Goal: Transaction & Acquisition: Purchase product/service

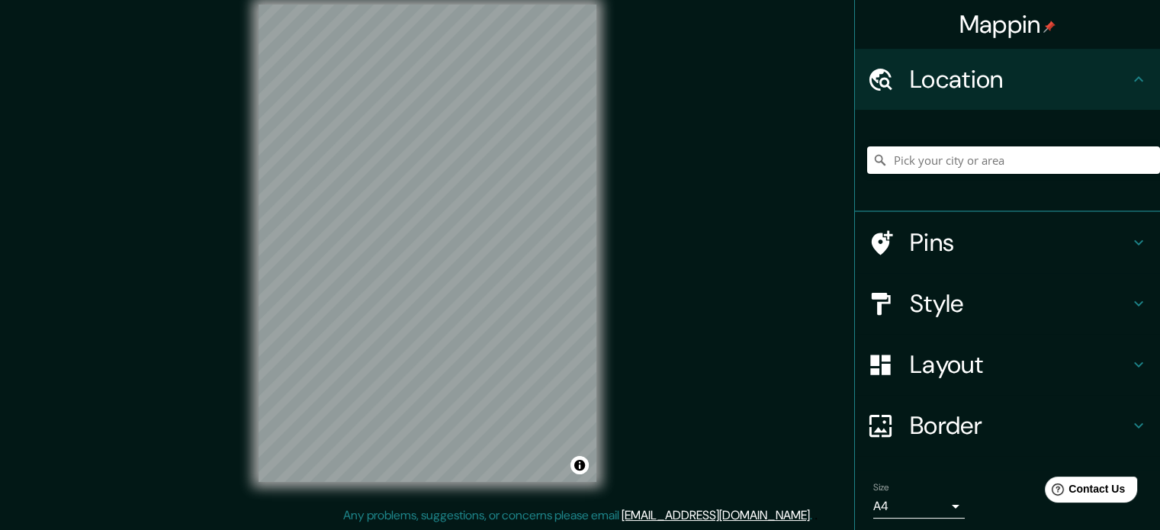
click at [962, 362] on h4 "Layout" at bounding box center [1019, 364] width 220 height 30
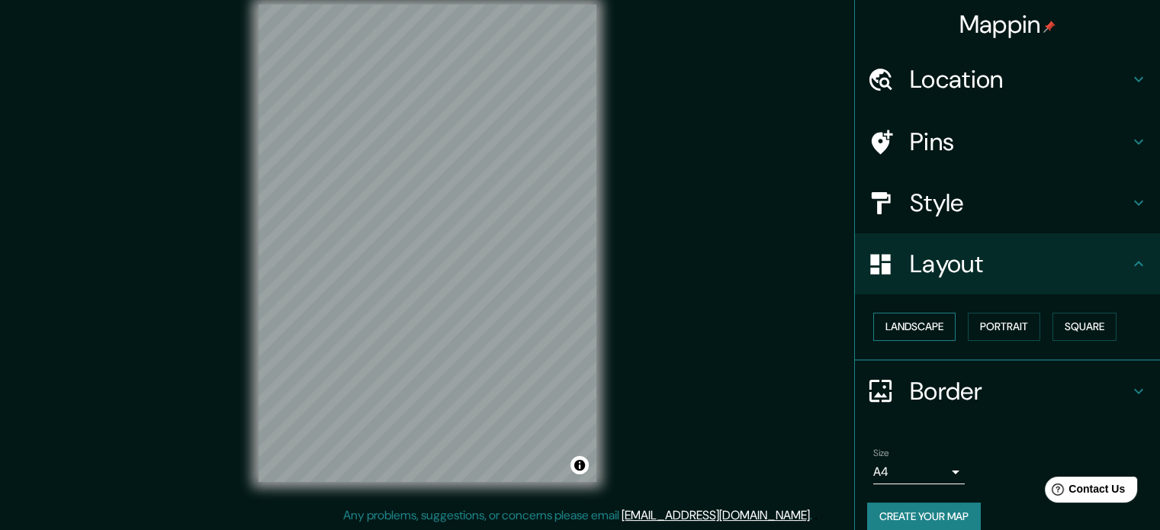
click at [896, 328] on button "Landscape" at bounding box center [914, 327] width 82 height 28
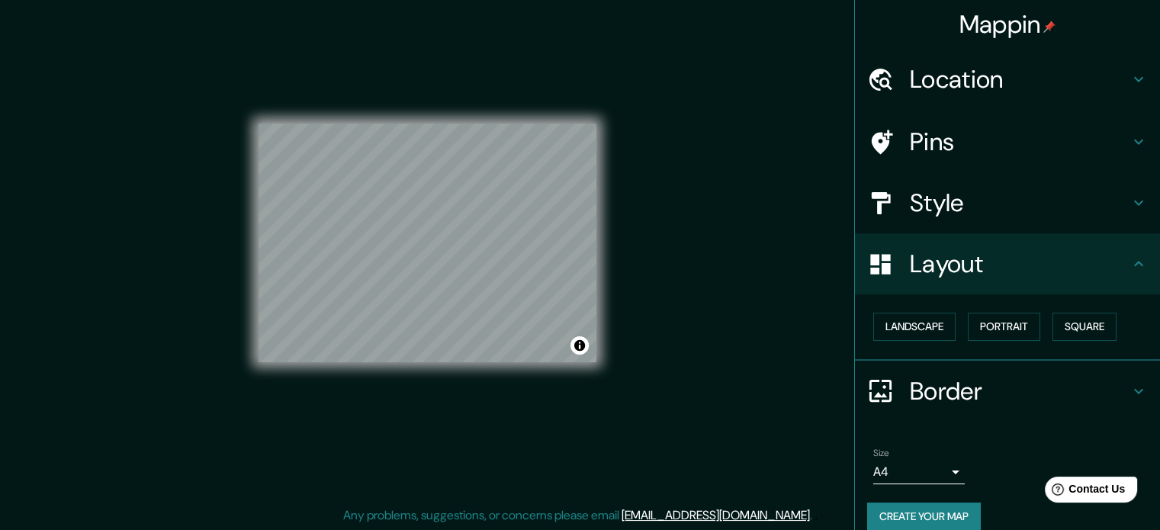
click at [485, 401] on div "© Mapbox © OpenStreetMap Improve this map" at bounding box center [427, 243] width 338 height 477
click at [415, 365] on div "© Mapbox © OpenStreetMap Improve this map" at bounding box center [427, 243] width 338 height 477
click at [581, 348] on button "Toggle attribution" at bounding box center [579, 345] width 18 height 18
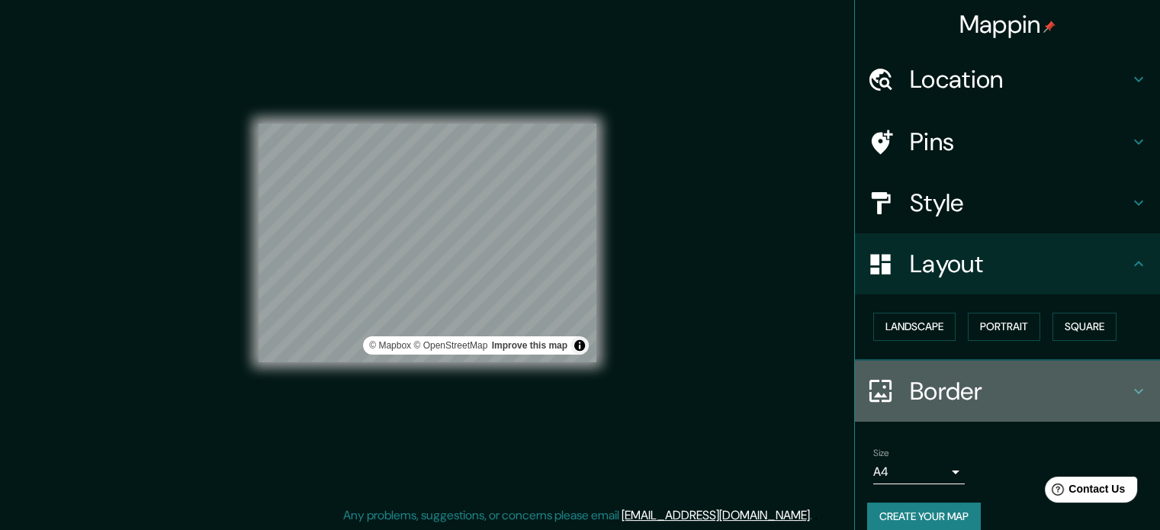
click at [1098, 389] on h4 "Border" at bounding box center [1019, 391] width 220 height 30
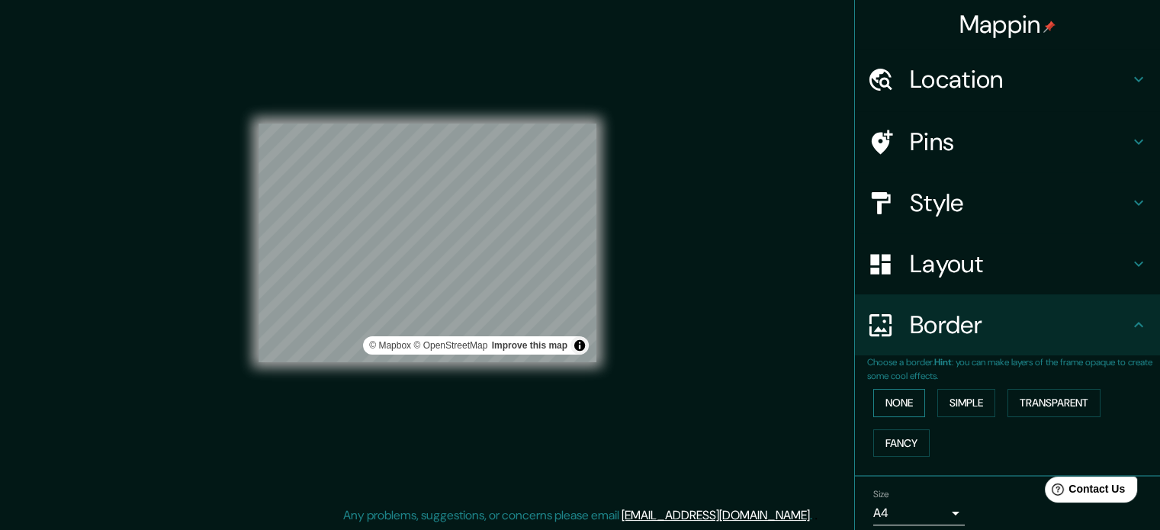
click at [877, 405] on button "None" at bounding box center [899, 403] width 52 height 28
click at [958, 406] on button "Simple" at bounding box center [966, 403] width 58 height 28
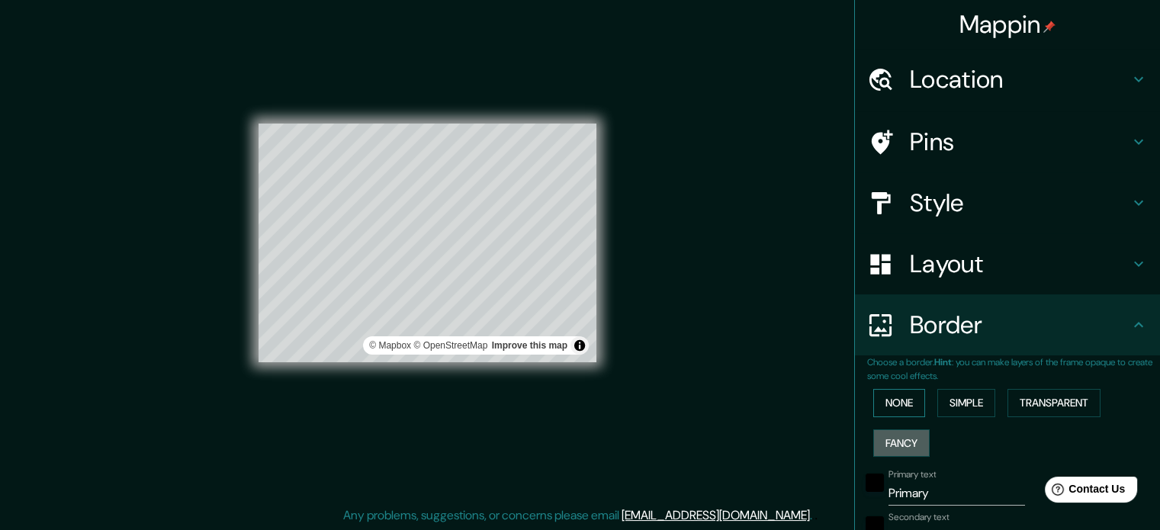
drag, startPoint x: 898, startPoint y: 444, endPoint x: 891, endPoint y: 411, distance: 34.2
click at [897, 444] on button "Fancy" at bounding box center [901, 443] width 56 height 28
click at [890, 408] on button "None" at bounding box center [899, 403] width 52 height 28
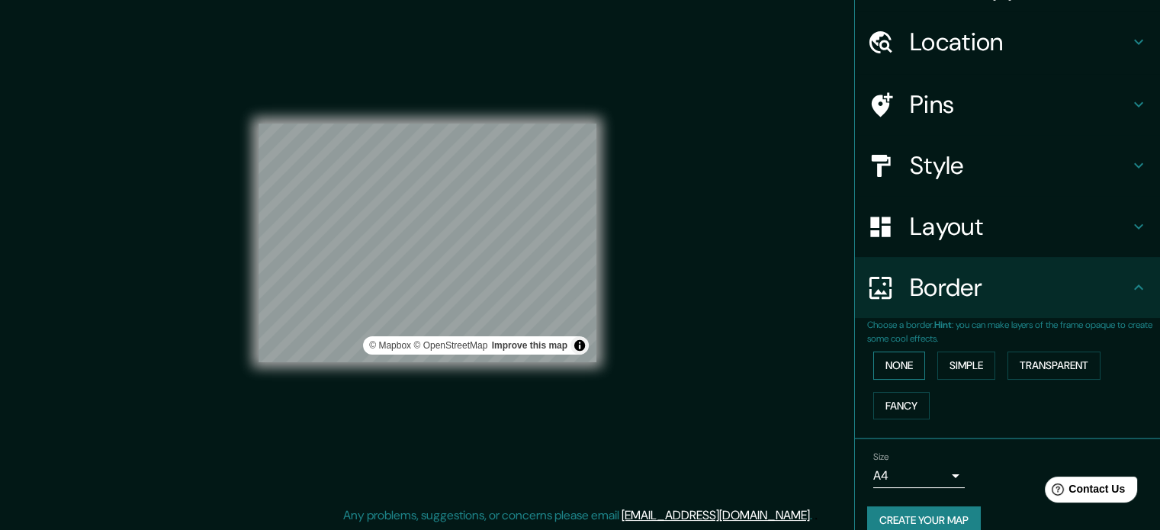
scroll to position [58, 0]
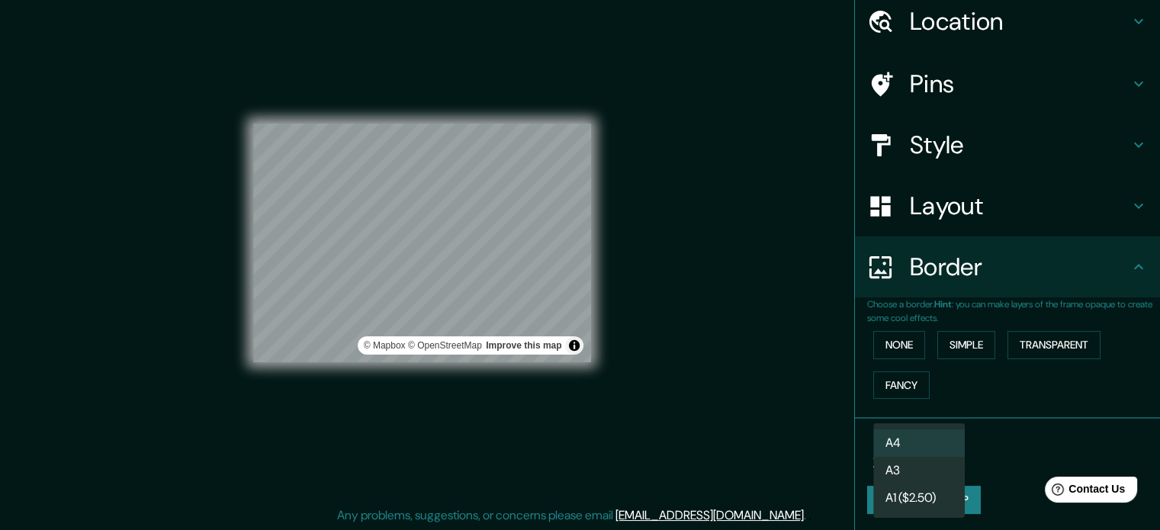
click at [897, 454] on body "Mappin Location Pins Style Layout Border Choose a border. Hint : you can make l…" at bounding box center [580, 245] width 1160 height 530
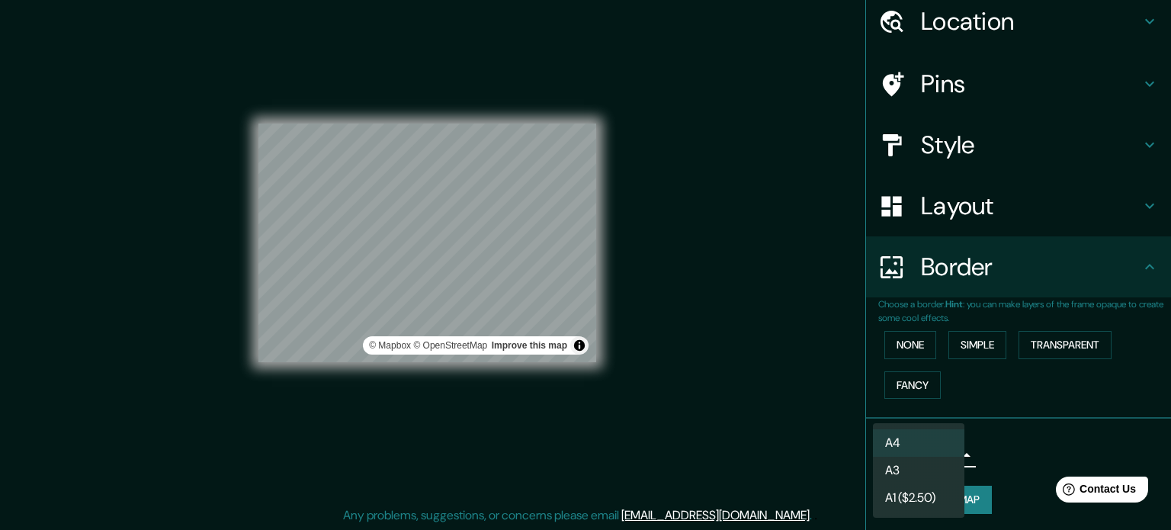
click at [900, 473] on li "A3" at bounding box center [918, 470] width 91 height 27
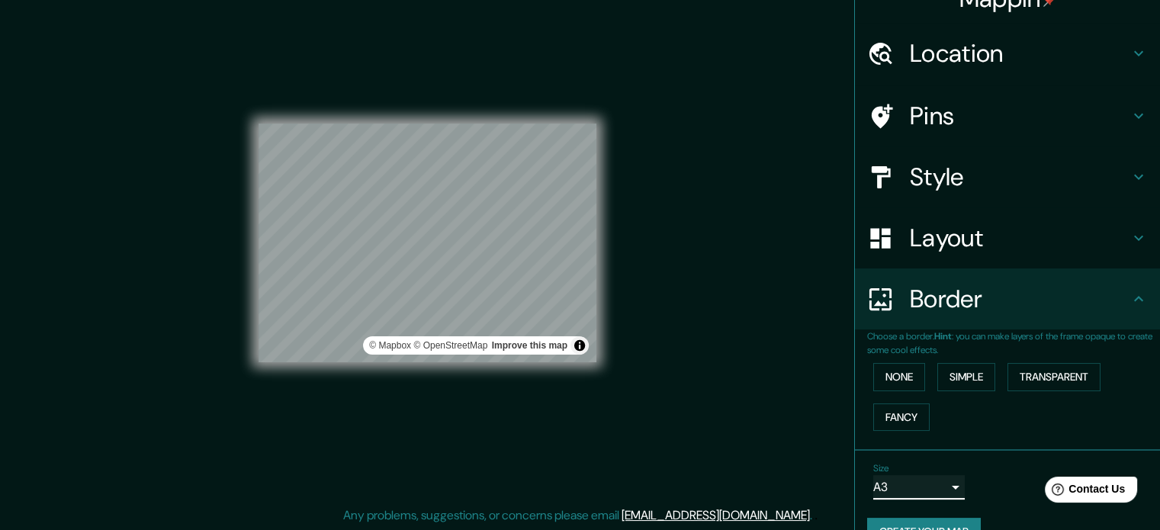
scroll to position [0, 0]
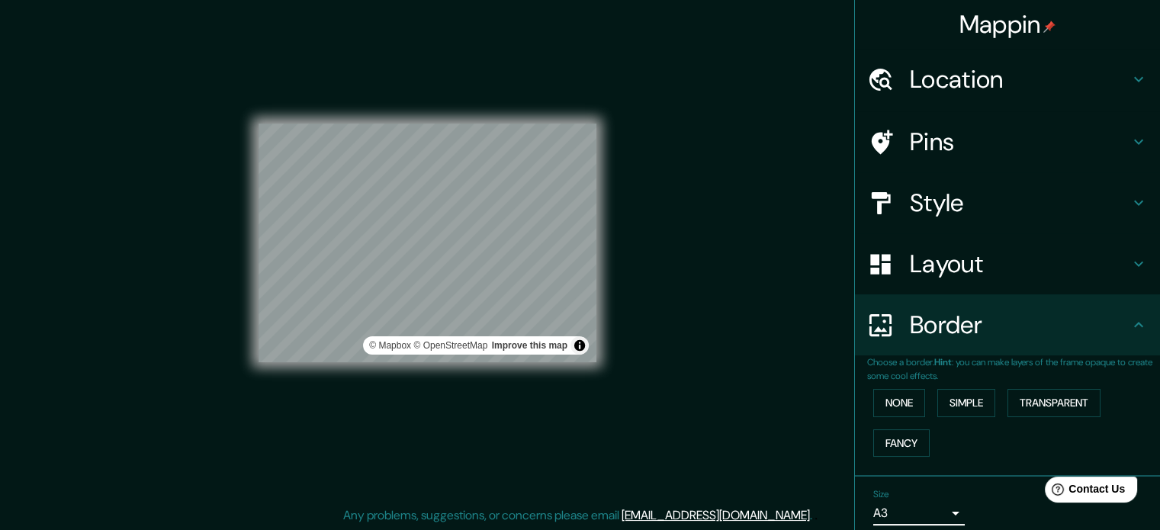
click at [940, 208] on h4 "Style" at bounding box center [1019, 203] width 220 height 30
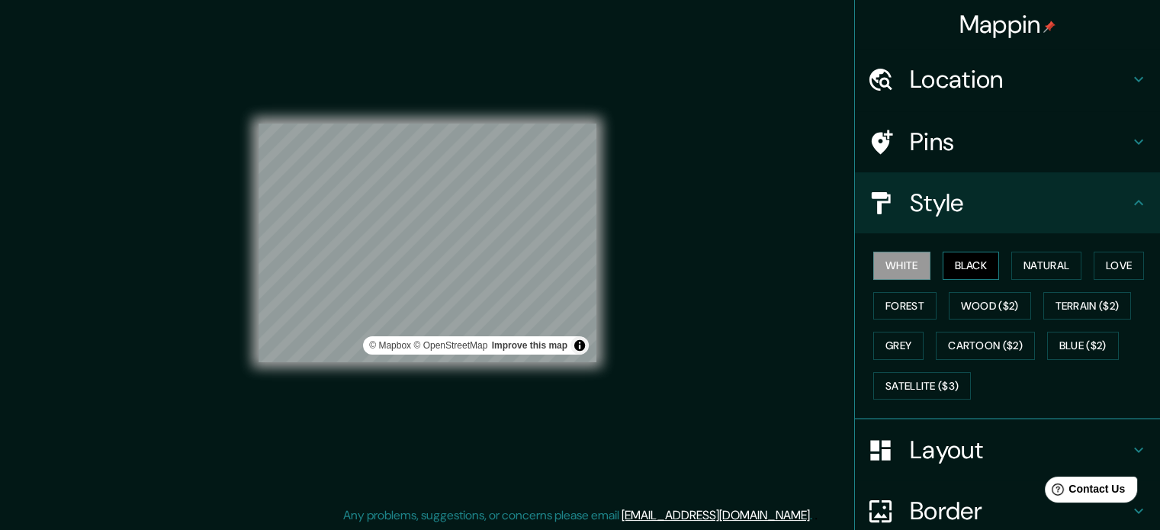
click at [961, 259] on button "Black" at bounding box center [970, 266] width 57 height 28
click at [1034, 271] on button "Natural" at bounding box center [1046, 266] width 70 height 28
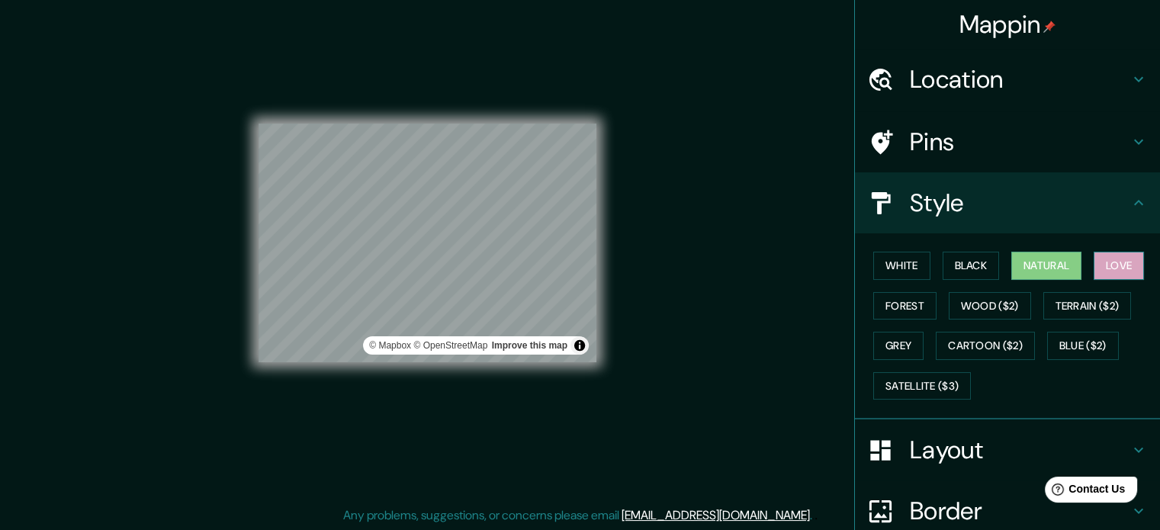
click at [1108, 266] on button "Love" at bounding box center [1118, 266] width 50 height 28
click at [908, 299] on button "Forest" at bounding box center [904, 306] width 63 height 28
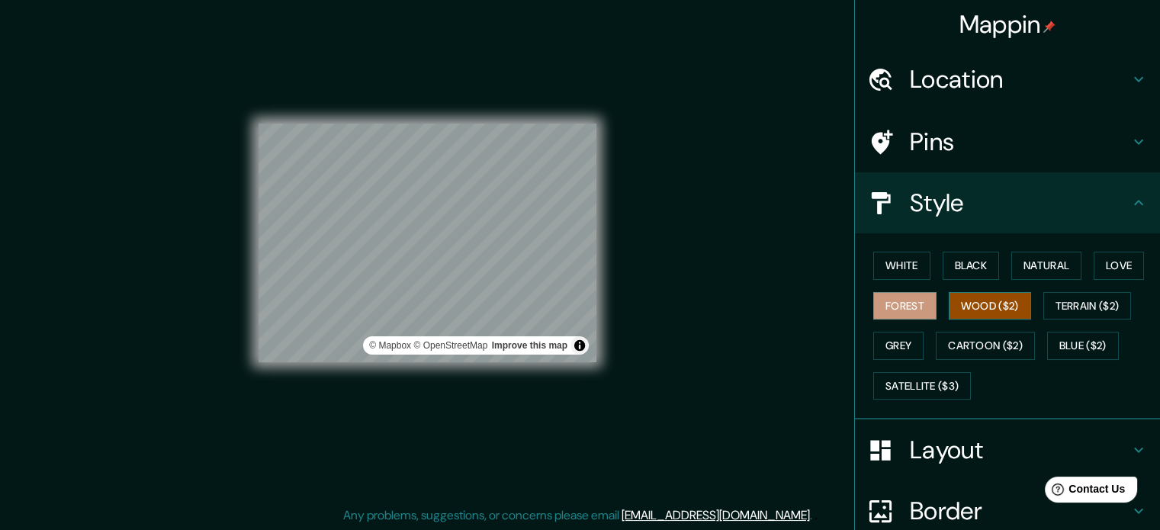
click at [999, 311] on button "Wood ($2)" at bounding box center [989, 306] width 82 height 28
click at [1080, 309] on button "Terrain ($2)" at bounding box center [1087, 306] width 88 height 28
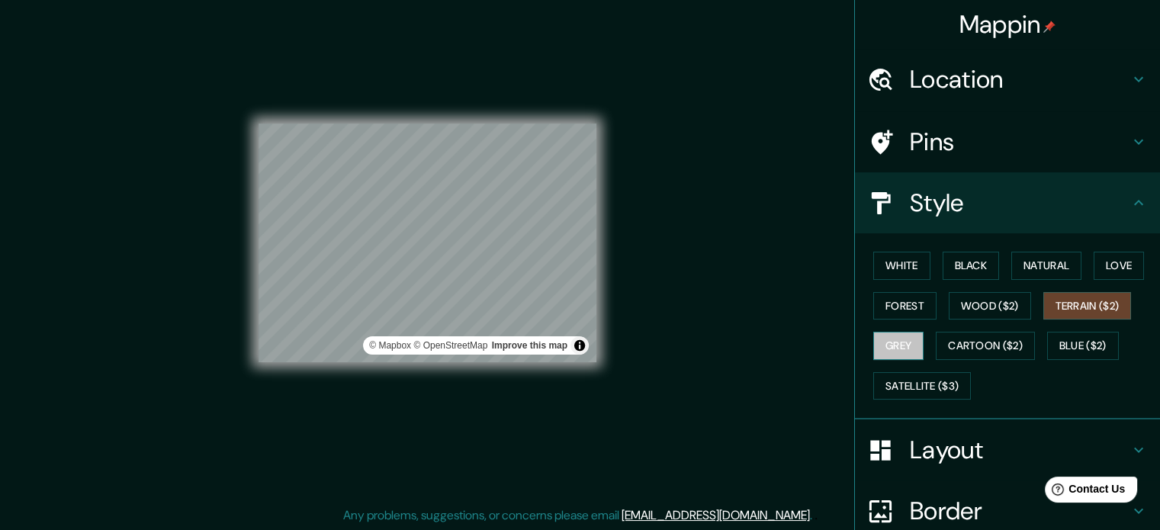
click at [881, 349] on button "Grey" at bounding box center [898, 346] width 50 height 28
click at [877, 265] on button "White" at bounding box center [901, 266] width 57 height 28
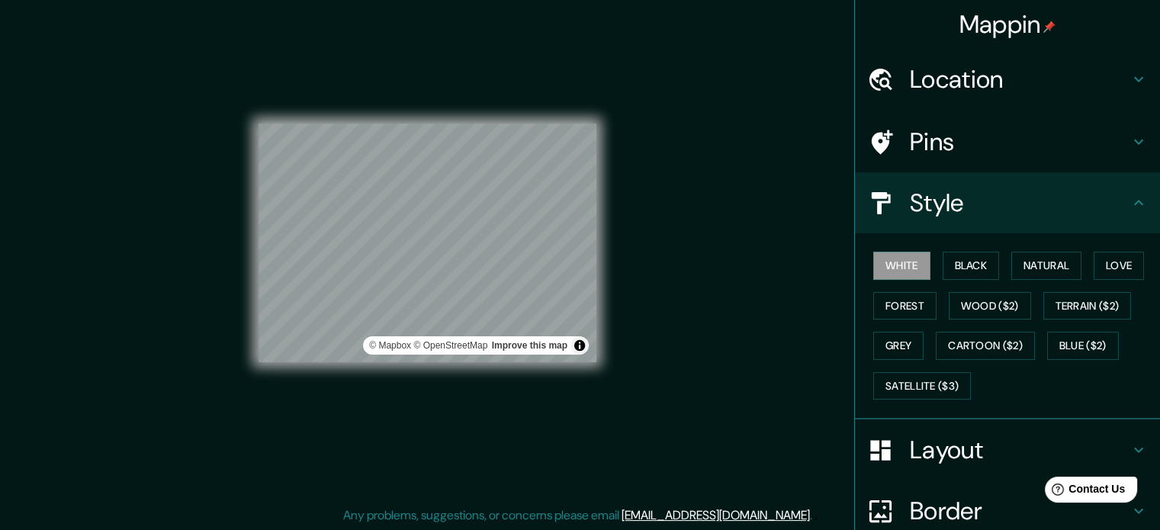
click at [240, 237] on div "© Mapbox © OpenStreetMap Improve this map" at bounding box center [427, 243] width 387 height 526
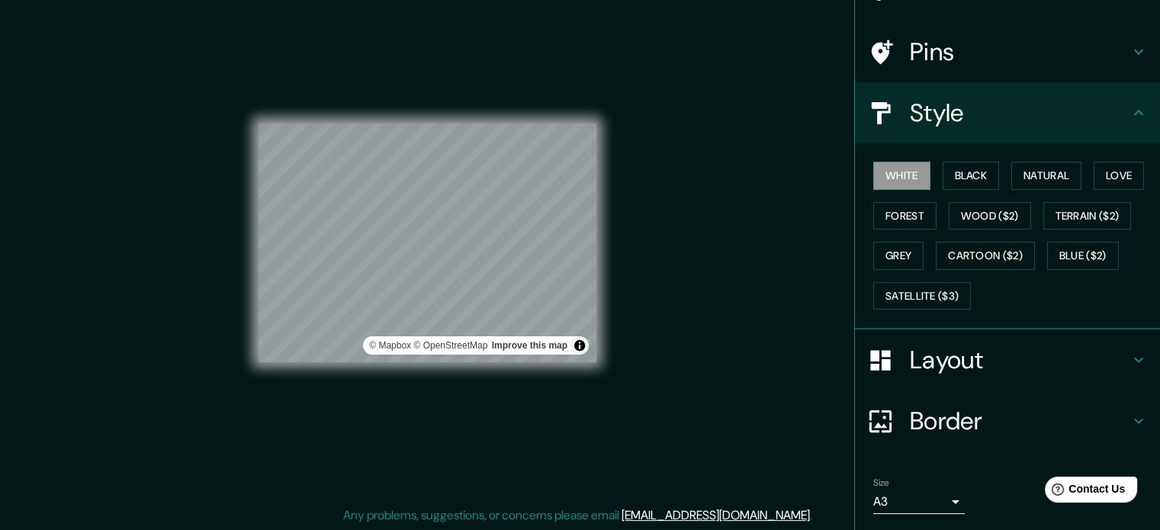
scroll to position [136, 0]
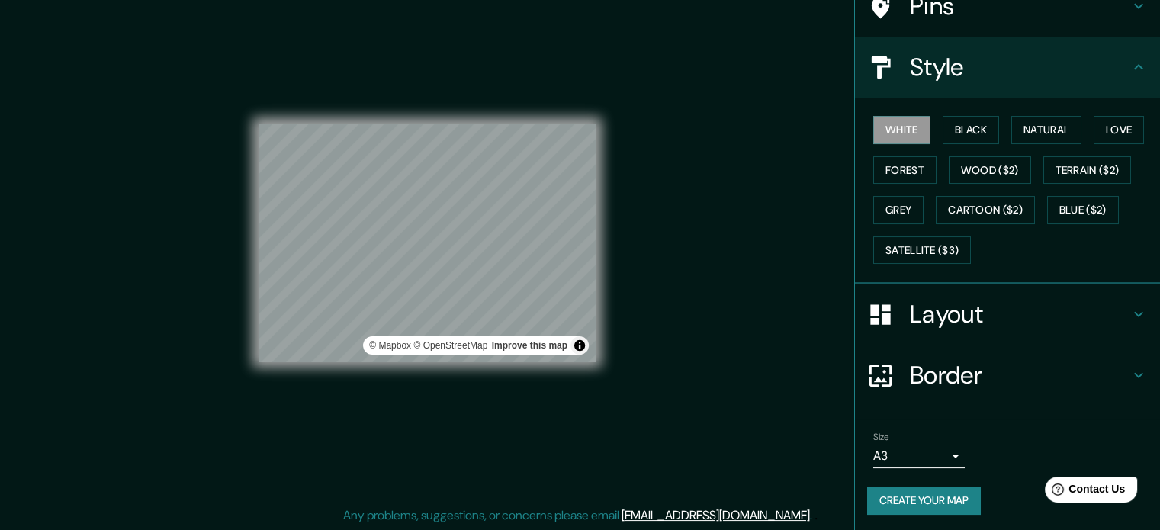
click at [939, 496] on button "Create your map" at bounding box center [924, 500] width 114 height 28
click at [893, 503] on button "Create your map" at bounding box center [924, 500] width 114 height 28
click at [912, 476] on div "Size A3 single Create your map" at bounding box center [1007, 475] width 281 height 101
click at [912, 481] on div "Size A3 single Create your map" at bounding box center [1007, 475] width 281 height 101
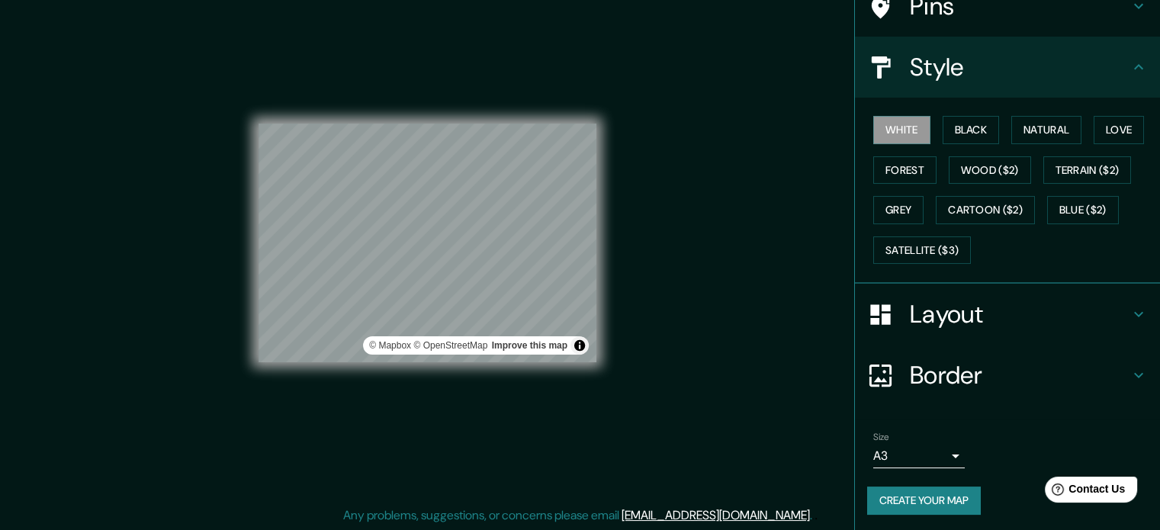
click at [912, 482] on div "Size A3 single Create your map" at bounding box center [1007, 475] width 281 height 101
drag, startPoint x: 970, startPoint y: 487, endPoint x: 966, endPoint y: 494, distance: 8.2
click at [970, 487] on button "Create your map" at bounding box center [924, 500] width 114 height 28
click at [966, 494] on div "Create your map" at bounding box center [1007, 500] width 281 height 28
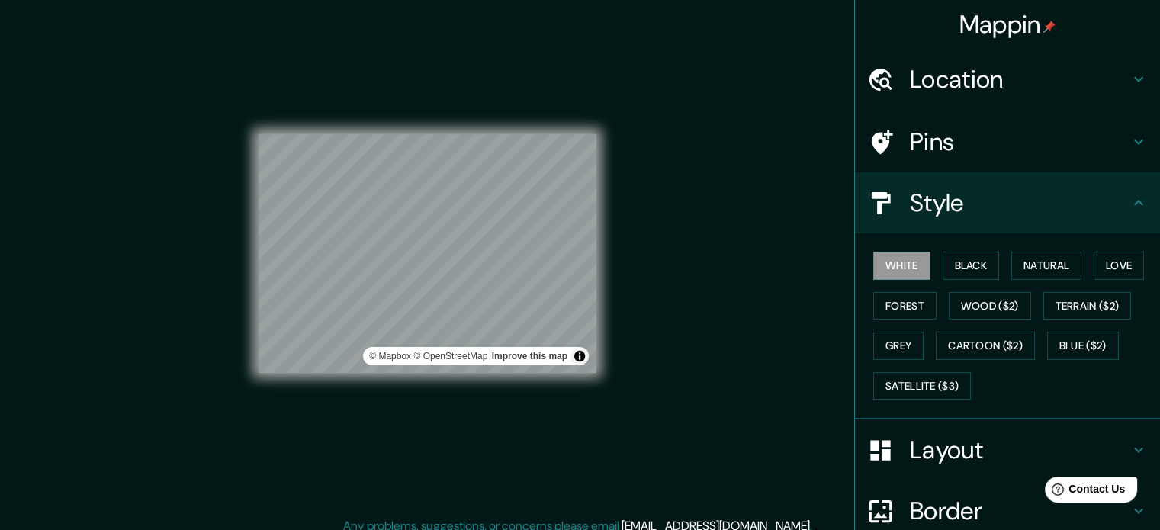
scroll to position [0, 0]
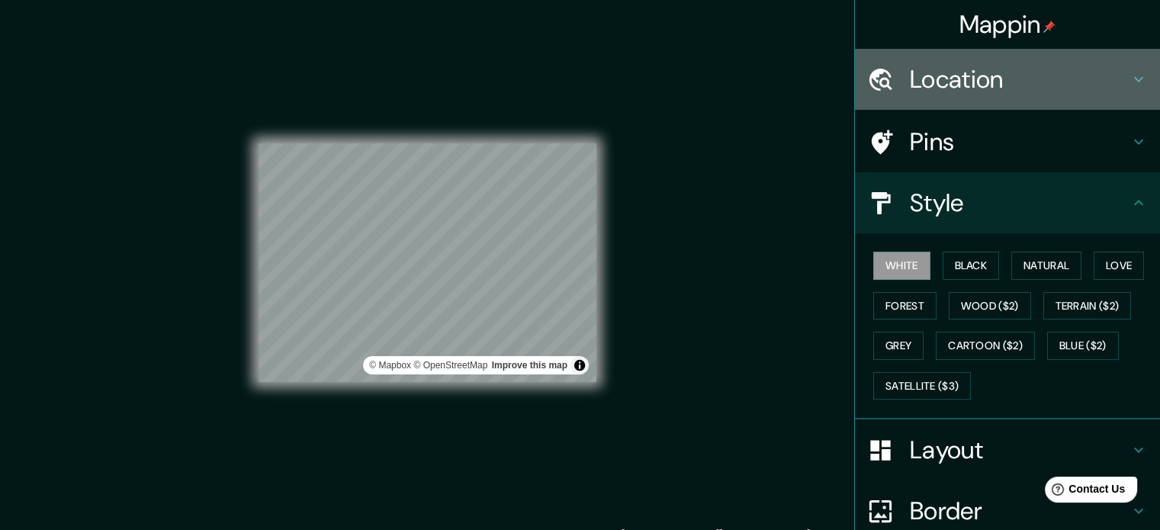
click at [992, 72] on h4 "Location" at bounding box center [1019, 79] width 220 height 30
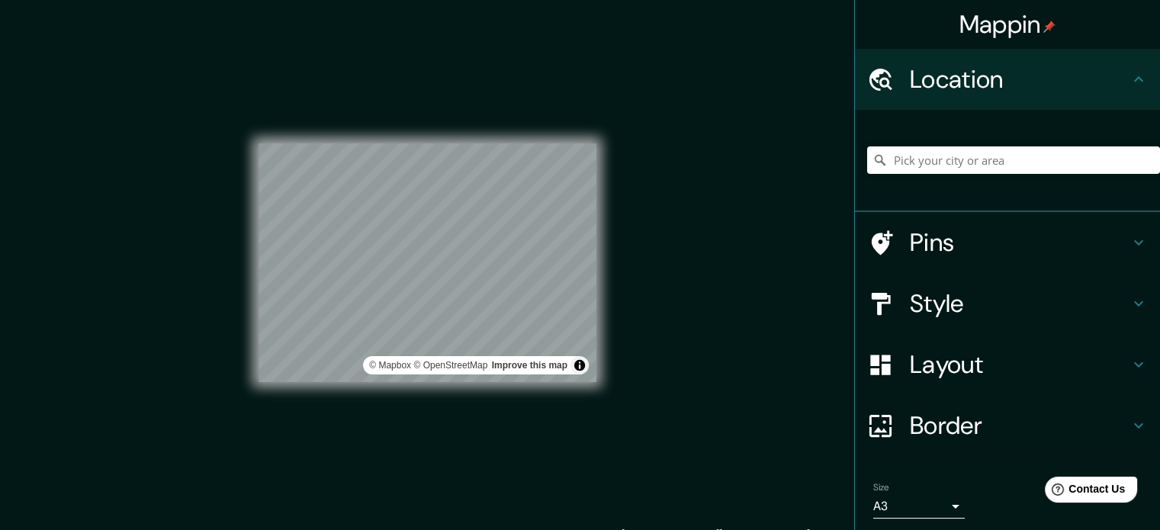
click at [1014, 79] on h4 "Location" at bounding box center [1019, 79] width 220 height 30
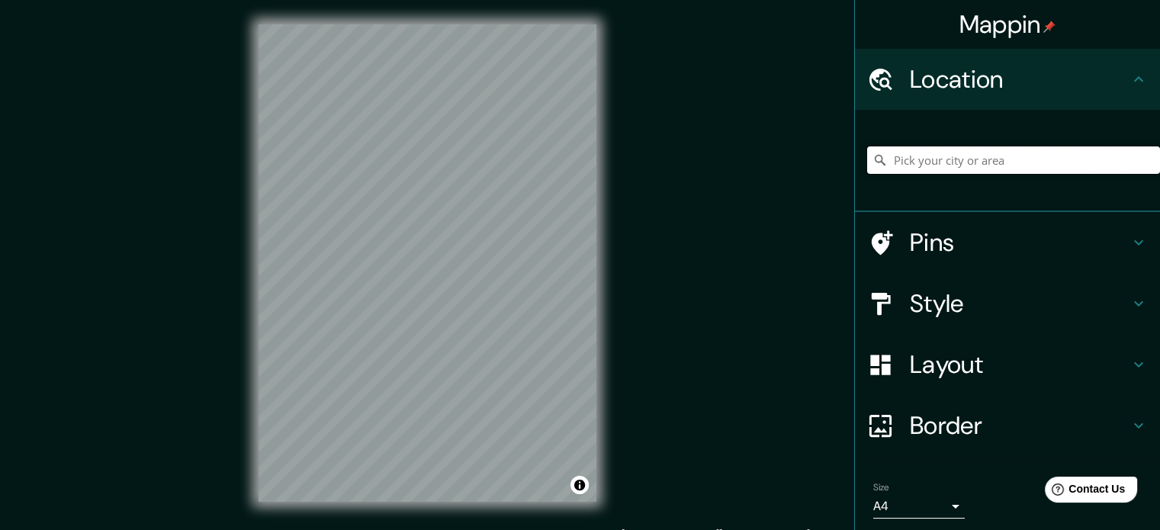
click at [1003, 172] on input "Pick your city or area" at bounding box center [1013, 159] width 293 height 27
type input "Heraklion, [GEOGRAPHIC_DATA], [GEOGRAPHIC_DATA]"
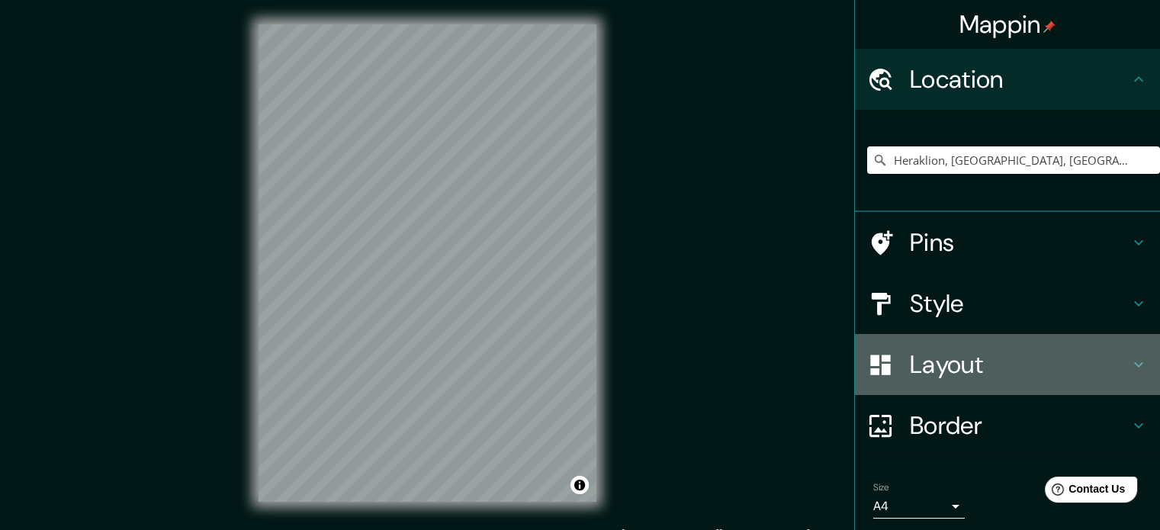
click at [1076, 374] on h4 "Layout" at bounding box center [1019, 364] width 220 height 30
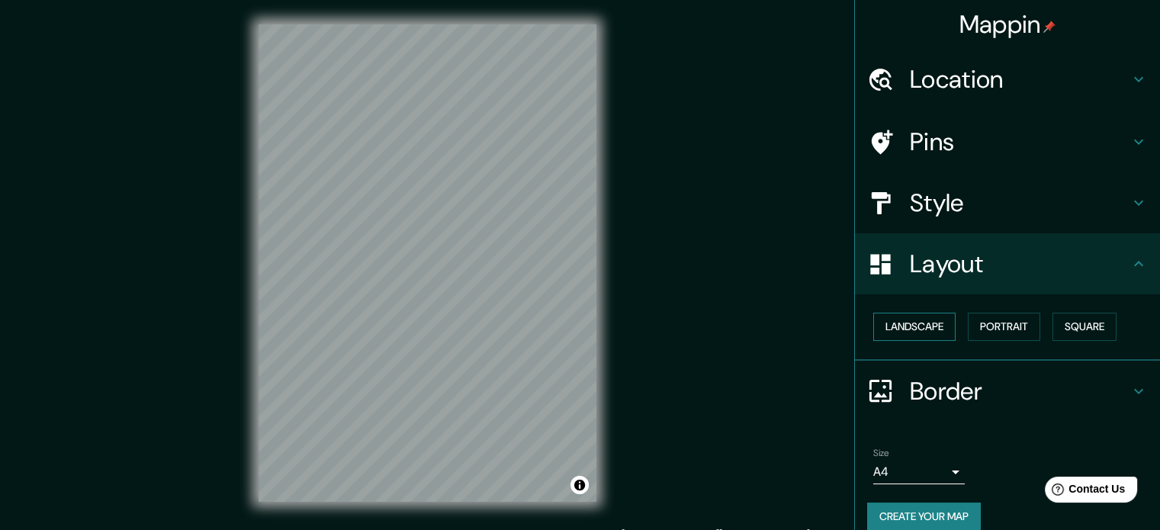
click at [911, 317] on button "Landscape" at bounding box center [914, 327] width 82 height 28
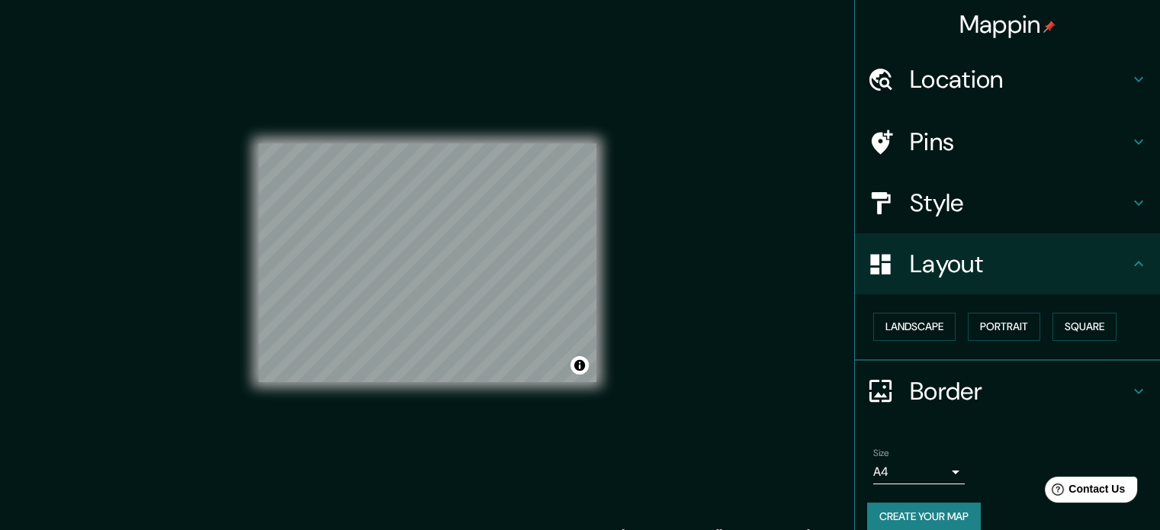
click at [903, 471] on body "Mappin Location Heraklion, Crete, Greece Heraklion Crete, Greece Heraklion Atti…" at bounding box center [580, 265] width 1160 height 530
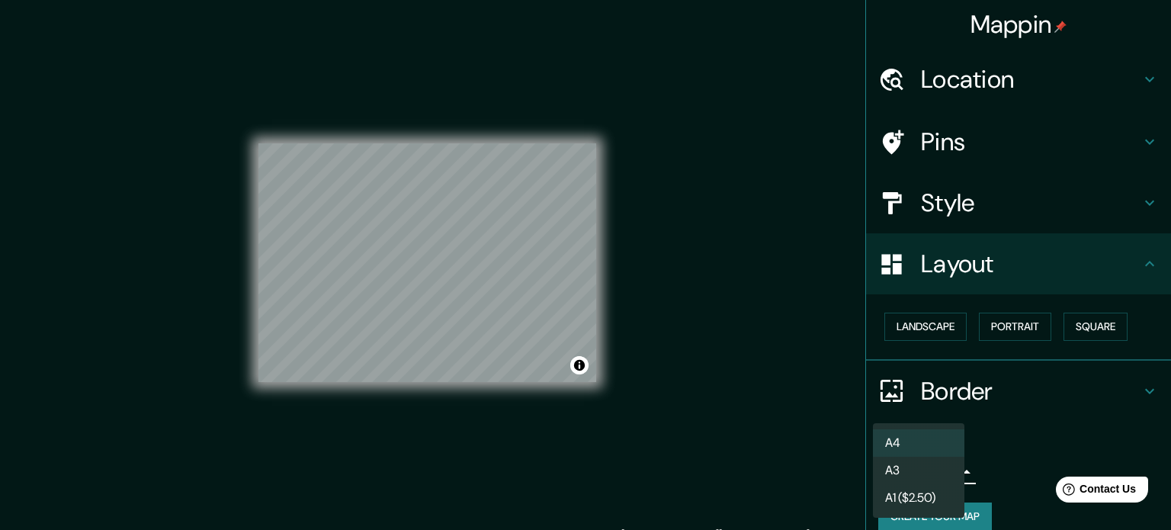
click at [903, 475] on li "A3" at bounding box center [918, 470] width 91 height 27
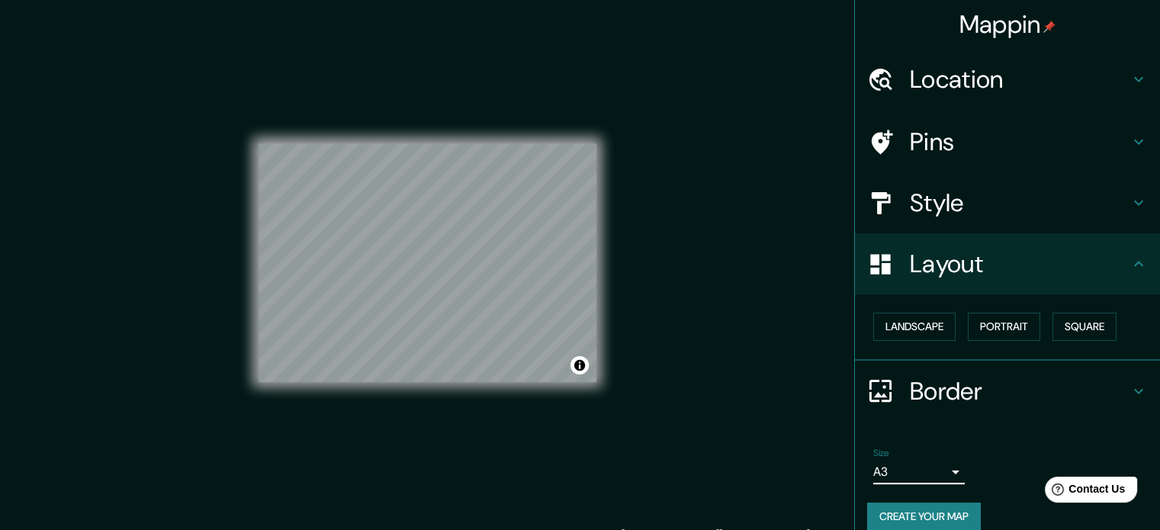
click at [924, 515] on button "Create your map" at bounding box center [924, 516] width 114 height 28
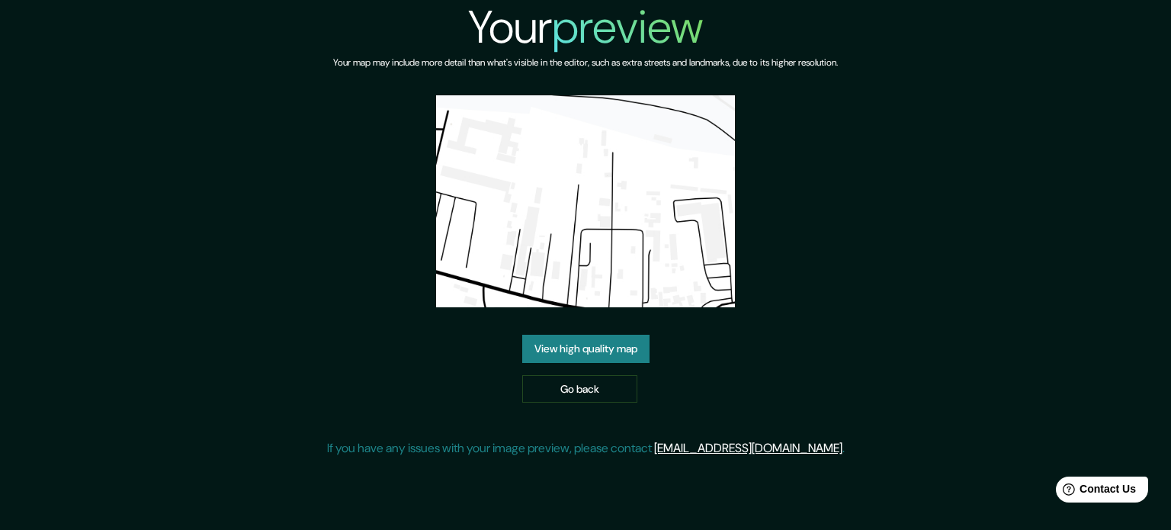
click at [583, 345] on link "View high quality map" at bounding box center [585, 349] width 127 height 28
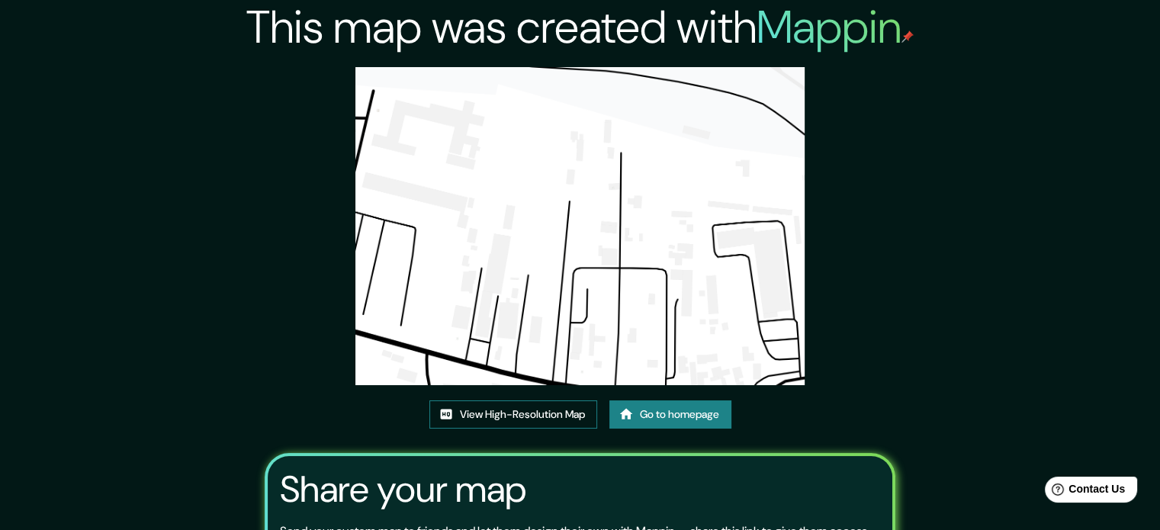
click at [536, 407] on link "View High-Resolution Map" at bounding box center [513, 414] width 168 height 28
